Goal: Task Accomplishment & Management: Complete application form

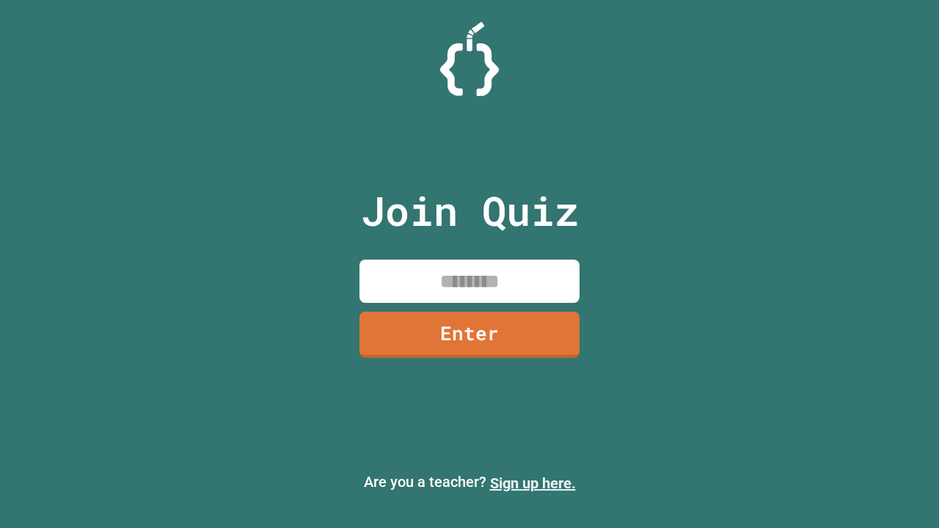
click at [532, 483] on link "Sign up here." at bounding box center [533, 484] width 86 height 18
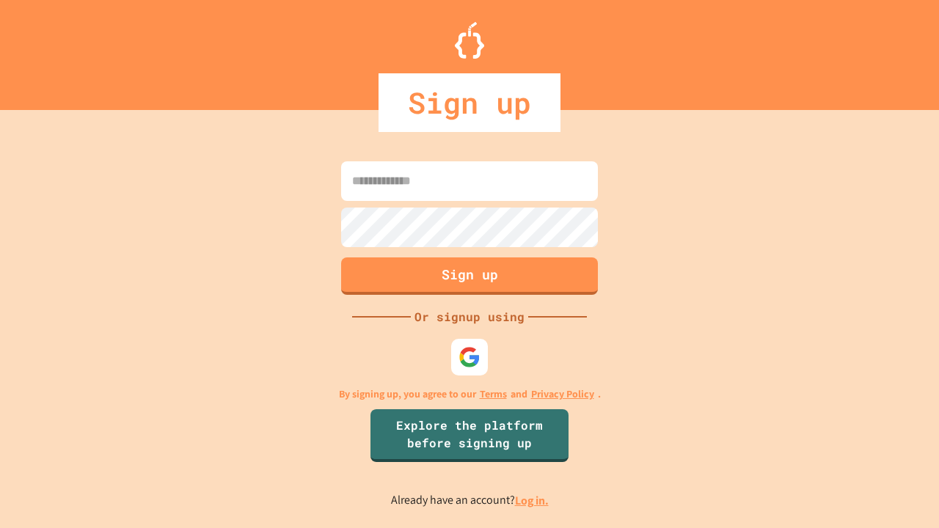
click at [532, 500] on link "Log in." at bounding box center [532, 500] width 34 height 15
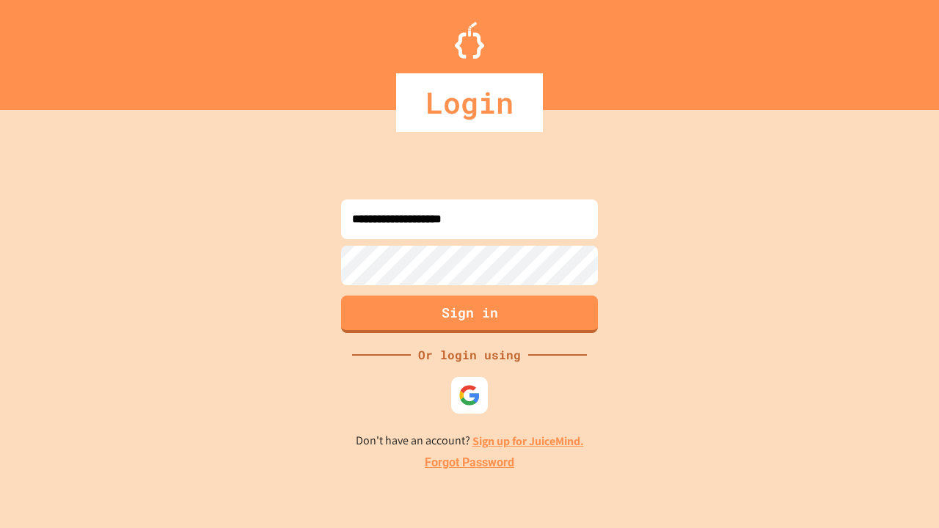
type input "**********"
